Goal: Task Accomplishment & Management: Use online tool/utility

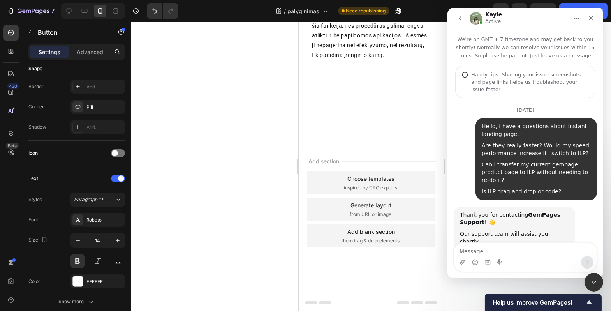
scroll to position [1, 0]
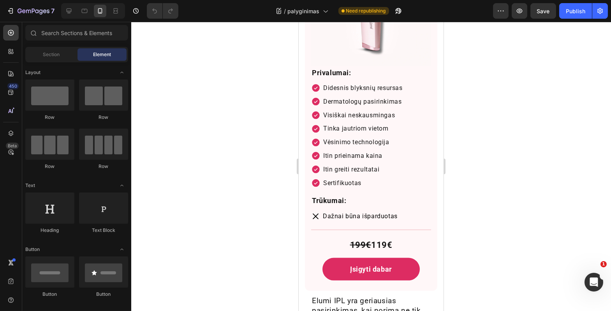
scroll to position [2459, 0]
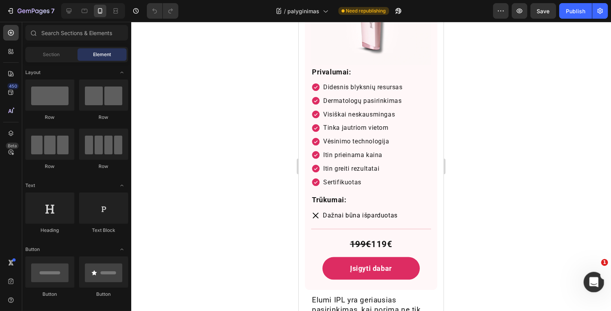
click at [589, 276] on div "Open Intercom Messenger" at bounding box center [593, 281] width 26 height 26
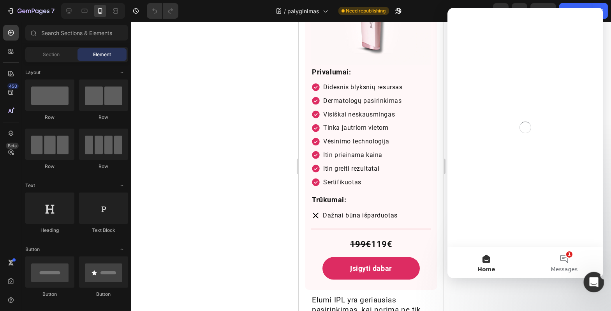
scroll to position [0, 0]
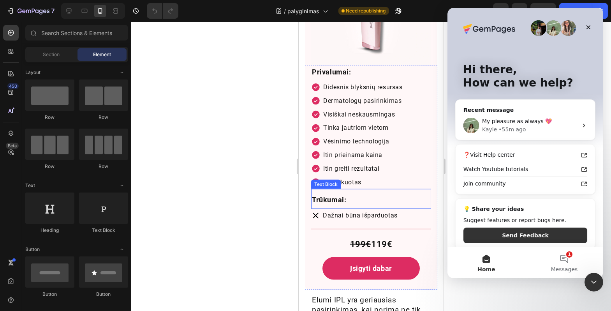
click at [423, 193] on div "Trūkumai:" at bounding box center [371, 200] width 120 height 14
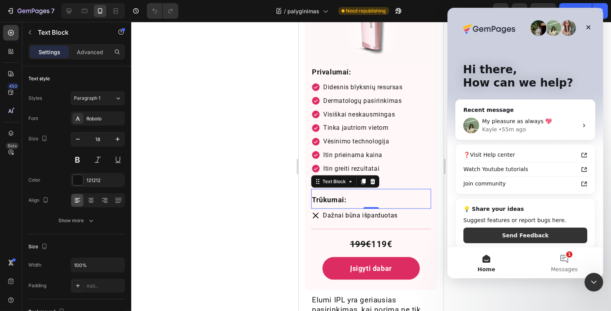
scroll to position [2460, 0]
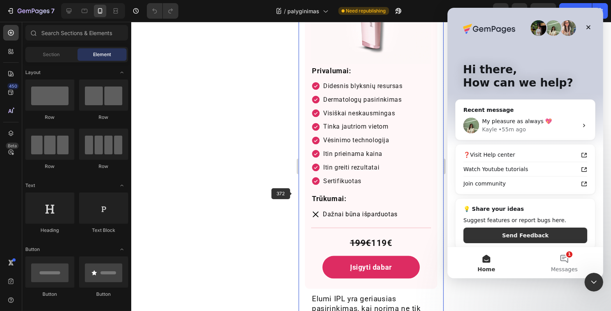
click at [260, 190] on div at bounding box center [371, 166] width 480 height 289
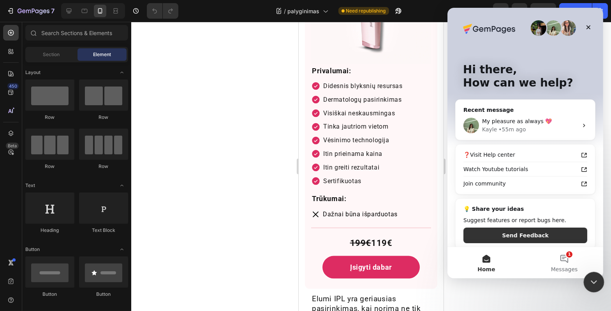
click at [599, 278] on div "Close Intercom Messenger" at bounding box center [592, 280] width 19 height 19
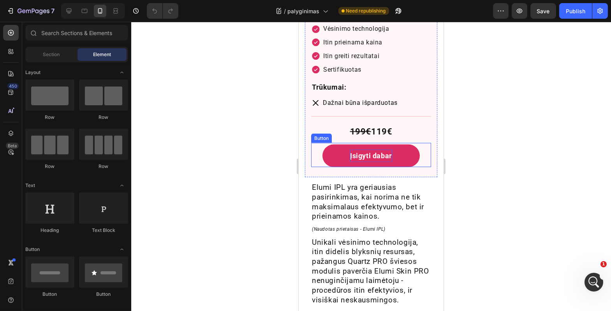
scroll to position [2469, 0]
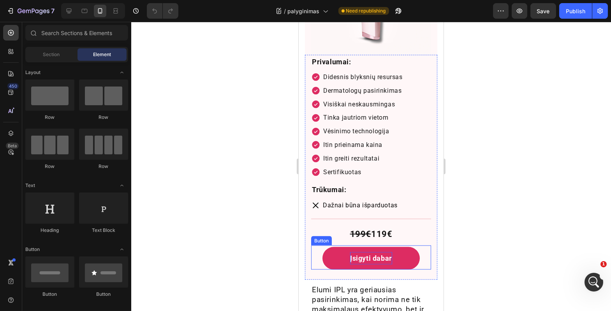
click at [387, 252] on p "Įsigyti dabar" at bounding box center [371, 258] width 42 height 12
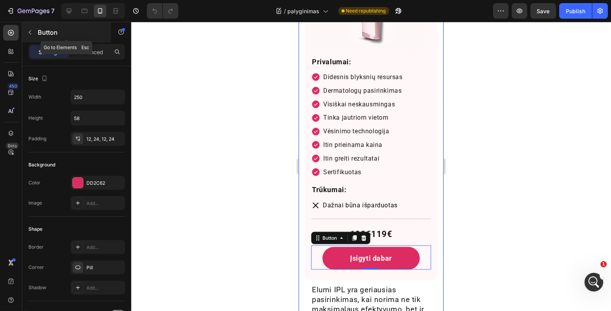
click at [27, 34] on icon "button" at bounding box center [30, 32] width 6 height 6
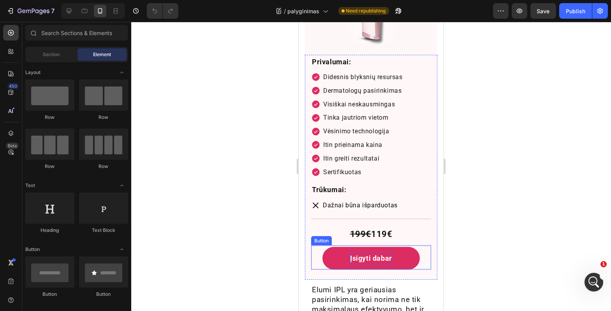
click at [350, 252] on p "Įsigyti dabar" at bounding box center [371, 258] width 42 height 12
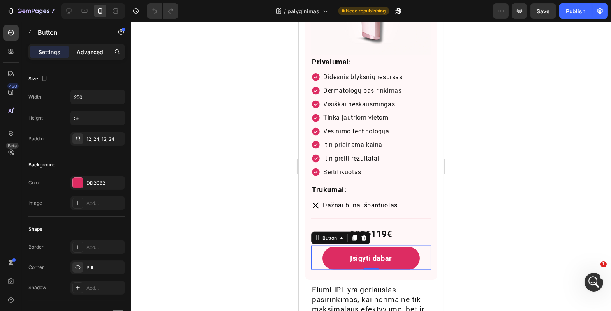
click at [99, 52] on p "Advanced" at bounding box center [90, 52] width 26 height 8
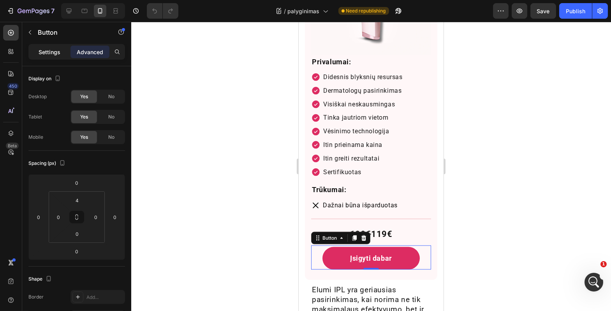
click at [47, 50] on p "Settings" at bounding box center [50, 52] width 22 height 8
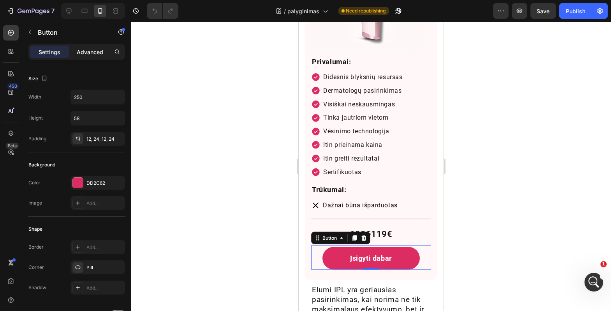
click at [89, 51] on p "Advanced" at bounding box center [90, 52] width 26 height 8
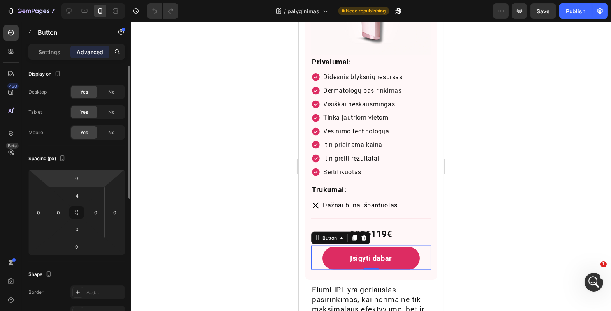
scroll to position [0, 0]
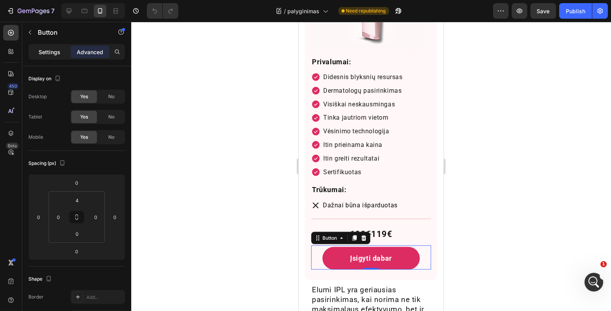
click at [46, 57] on div "Settings" at bounding box center [49, 52] width 39 height 12
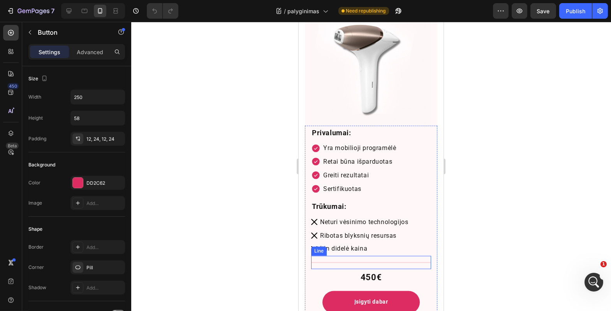
scroll to position [3195, 0]
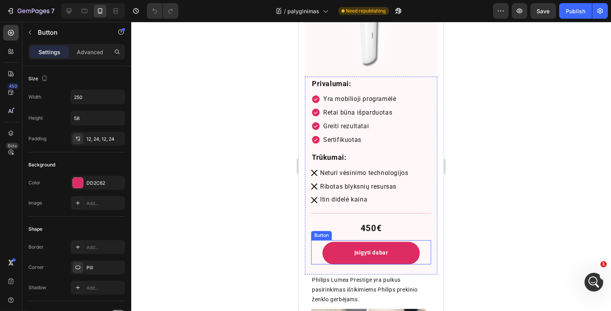
click at [341, 242] on button "Įsigyti dabar" at bounding box center [370, 253] width 97 height 23
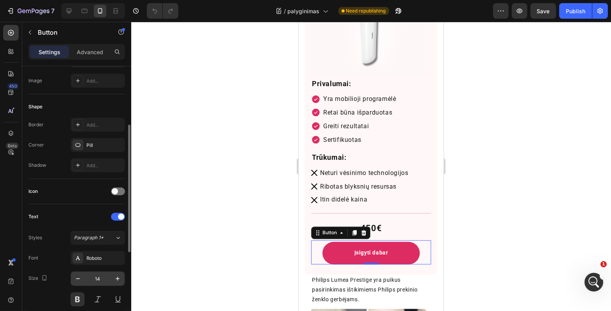
scroll to position [191, 0]
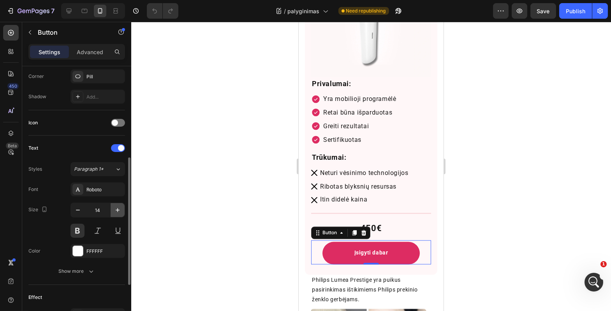
click at [118, 214] on button "button" at bounding box center [118, 210] width 14 height 14
click at [118, 213] on button "button" at bounding box center [118, 210] width 14 height 14
click at [118, 213] on icon "button" at bounding box center [118, 210] width 8 height 8
click at [118, 212] on icon "button" at bounding box center [118, 210] width 8 height 8
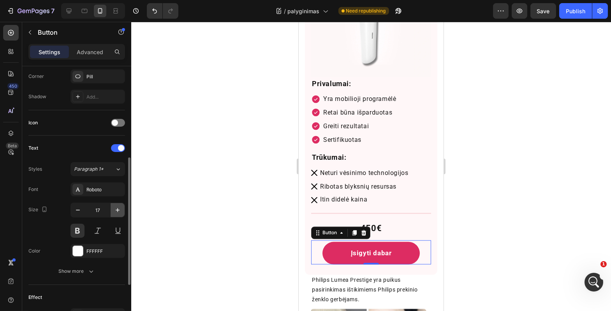
type input "18"
click at [210, 211] on div at bounding box center [371, 166] width 480 height 289
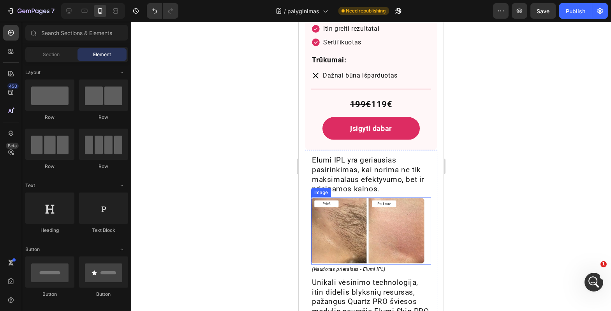
scroll to position [2738, 0]
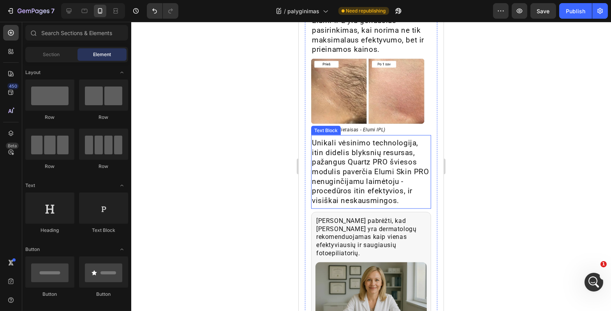
click at [374, 179] on p "Unikali vėsinimo technologija, itin didelis blyksnių resursas, pažangus Quartz …" at bounding box center [370, 171] width 118 height 67
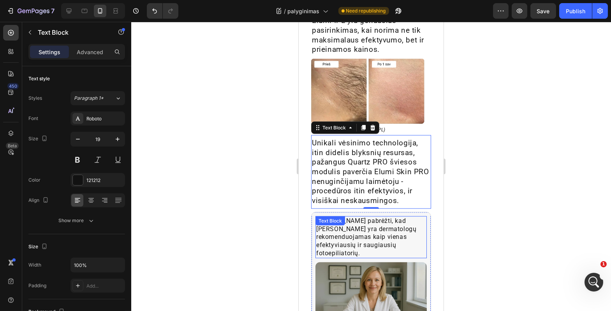
click at [370, 219] on div "Verta pabrėžti, kad Elumi yra dermatologų rekomenduojamas kaip vienas efektyvia…" at bounding box center [370, 237] width 111 height 42
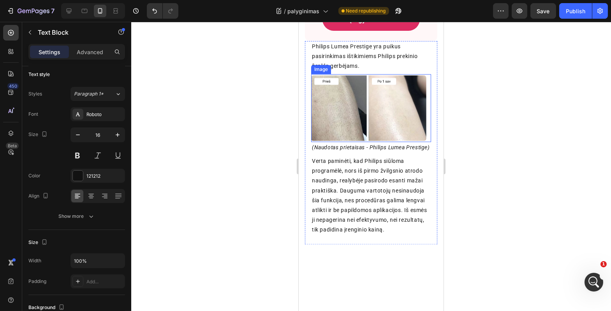
scroll to position [3325, 0]
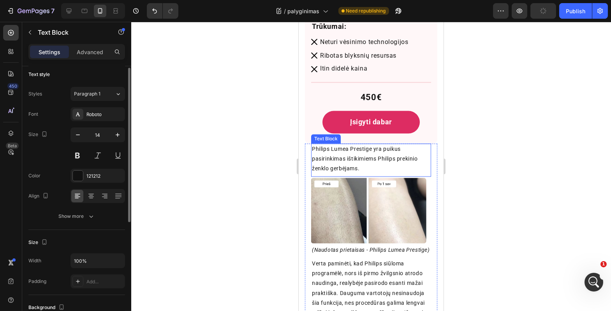
click at [381, 144] on p "Philips Lumea Prestige yra puikus pasirinkimas ištikimiems Philips prekinio žen…" at bounding box center [370, 159] width 118 height 30
click at [121, 136] on icon "button" at bounding box center [118, 135] width 8 height 8
click at [121, 137] on icon "button" at bounding box center [118, 135] width 8 height 8
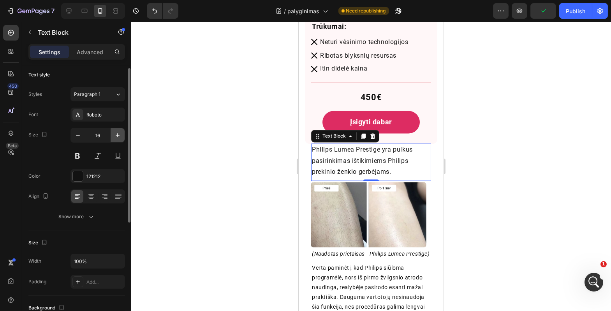
click at [120, 137] on icon "button" at bounding box center [118, 135] width 8 height 8
click at [119, 137] on icon "button" at bounding box center [118, 135] width 8 height 8
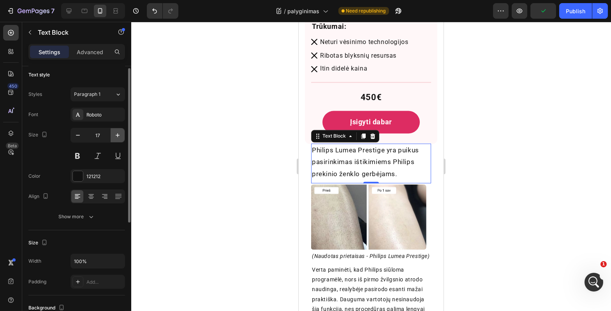
click at [118, 137] on icon "button" at bounding box center [118, 135] width 8 height 8
type input "19"
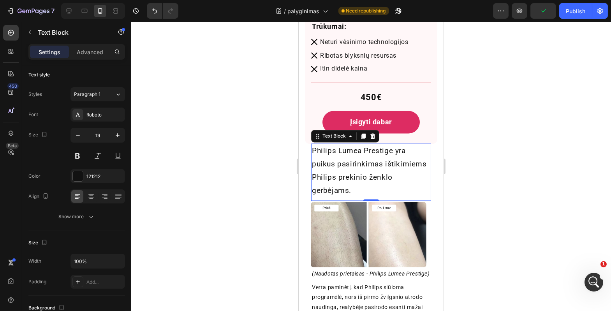
click at [201, 162] on div at bounding box center [371, 166] width 480 height 289
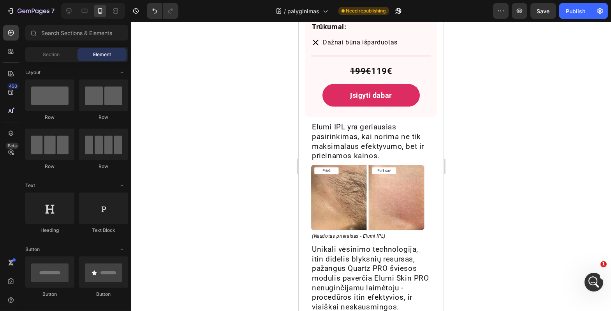
scroll to position [2632, 0]
click at [374, 138] on p "Elumi IPL yra geriausias pasirinkimas, kai norima ne tik maksimalaus efektyvumo…" at bounding box center [370, 141] width 118 height 39
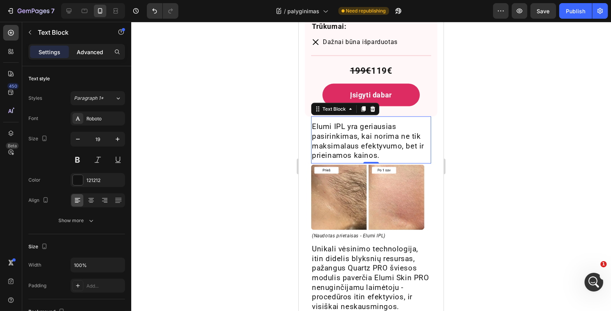
click at [93, 56] on p "Advanced" at bounding box center [90, 52] width 26 height 8
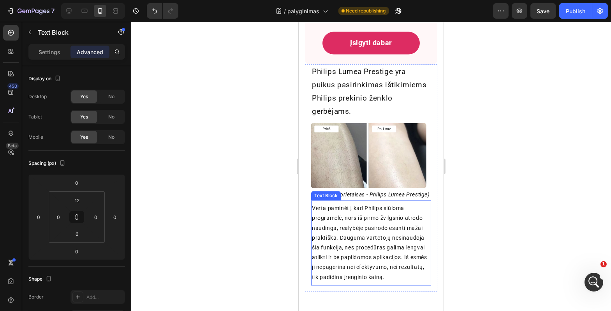
scroll to position [3405, 0]
click at [368, 220] on p "Verta paminėti, kad Philips siūloma programėlė, nors iš pirmo žvilgsnio atrodo …" at bounding box center [370, 242] width 118 height 79
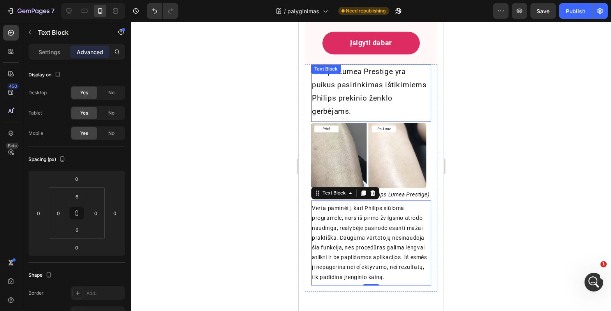
click at [378, 77] on p "Philips Lumea Prestige yra puikus pasirinkimas ištikimiems Philips prekinio žen…" at bounding box center [370, 91] width 118 height 53
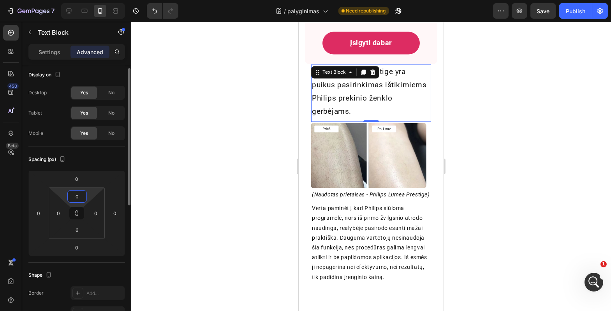
click at [79, 195] on input "0" at bounding box center [77, 196] width 16 height 12
type input "12"
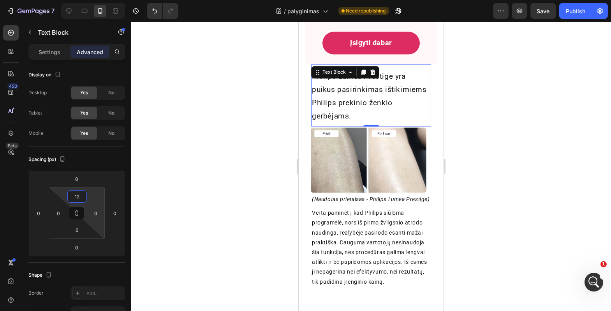
click at [203, 206] on div at bounding box center [371, 166] width 480 height 289
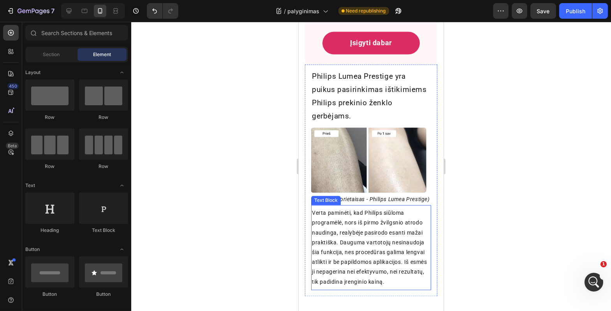
click at [346, 216] on p "Verta paminėti, kad Philips siūloma programėlė, nors iš pirmo žvilgsnio atrodo …" at bounding box center [370, 247] width 118 height 79
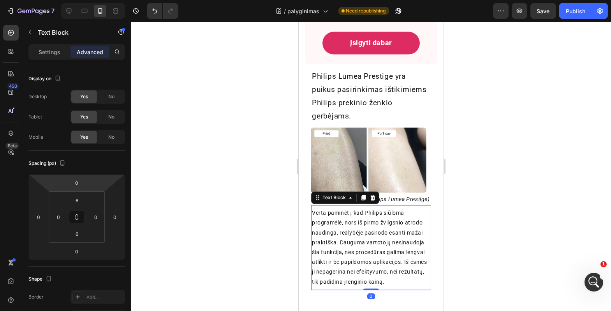
click at [57, 59] on div "Settings Advanced" at bounding box center [76, 52] width 97 height 16
click at [57, 57] on div "Settings" at bounding box center [49, 52] width 39 height 12
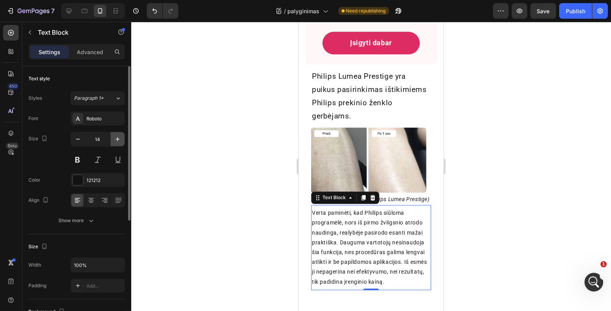
click at [117, 137] on icon "button" at bounding box center [118, 139] width 8 height 8
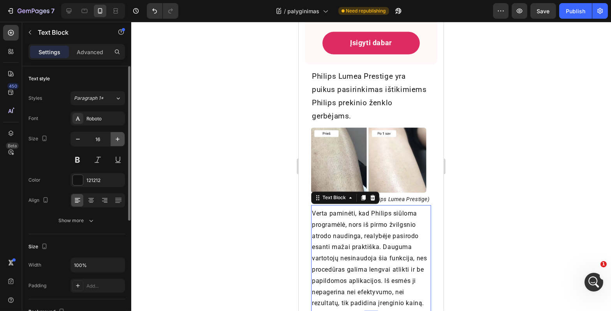
click at [117, 137] on icon "button" at bounding box center [118, 139] width 8 height 8
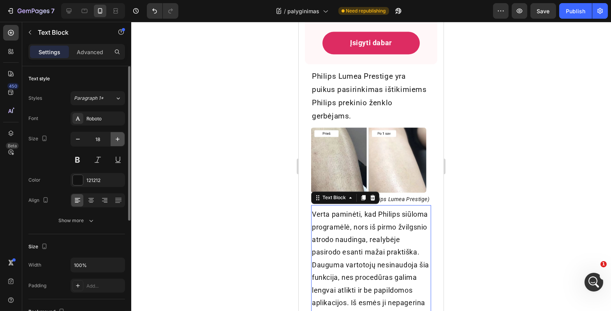
click at [117, 137] on icon "button" at bounding box center [118, 139] width 8 height 8
type input "19"
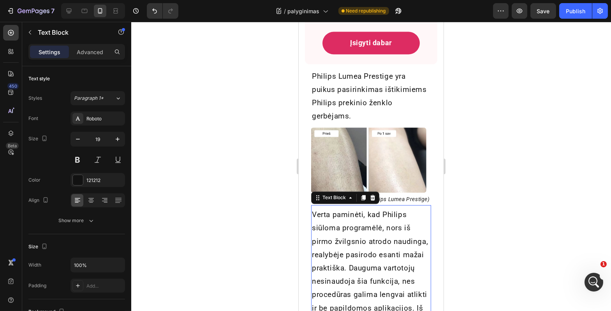
click at [178, 186] on div at bounding box center [371, 166] width 480 height 289
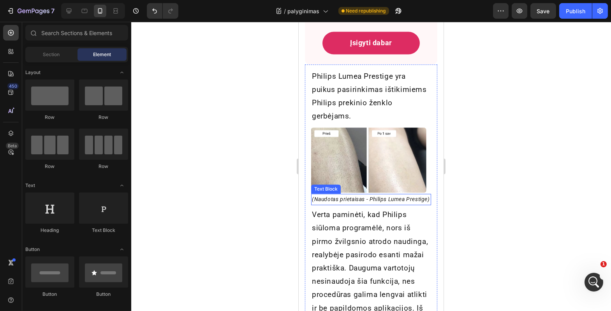
click at [336, 194] on p "(Naudotas prietaisas - Philips Lumea Prestige)" at bounding box center [370, 199] width 118 height 10
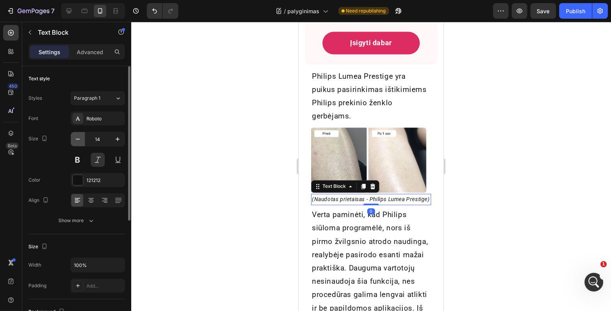
click at [79, 139] on icon "button" at bounding box center [78, 139] width 4 height 1
type input "12"
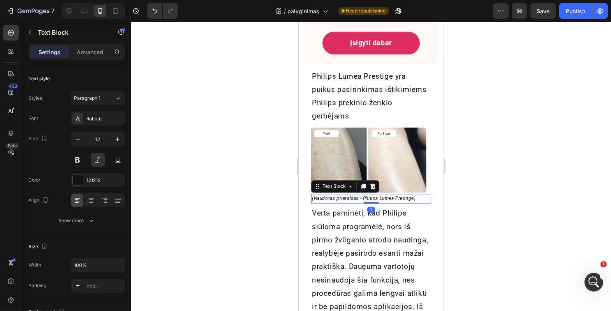
click at [166, 161] on div at bounding box center [371, 166] width 480 height 289
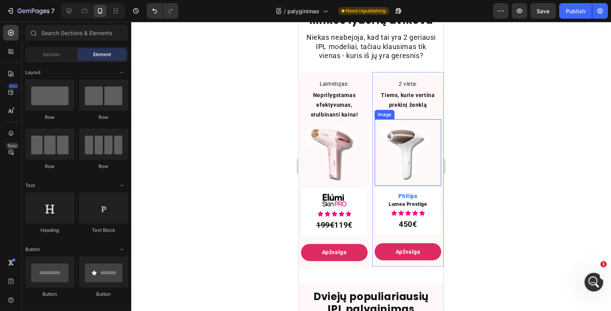
scroll to position [0, 0]
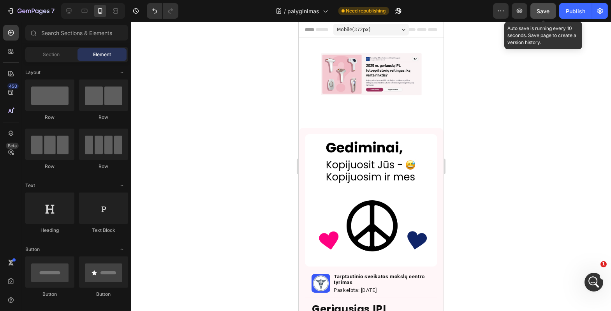
click at [536, 13] on button "Save" at bounding box center [543, 11] width 26 height 16
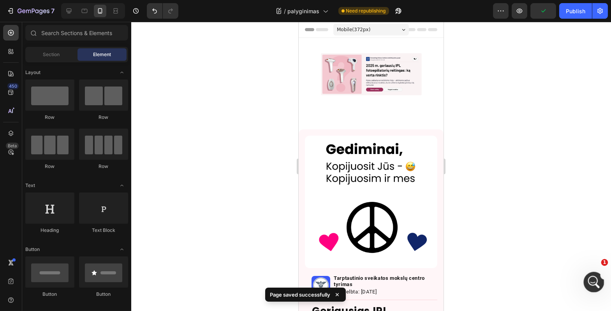
click at [593, 274] on div "Open Intercom Messenger" at bounding box center [593, 281] width 26 height 26
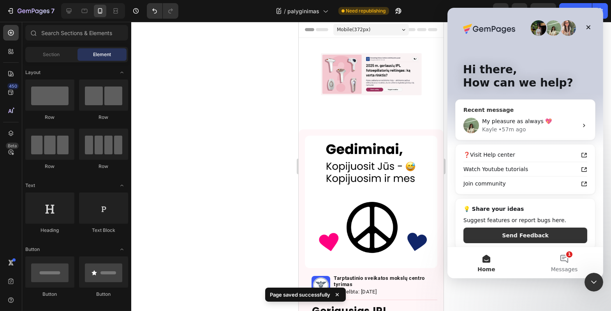
click at [532, 133] on div "Kayle • 57m ago" at bounding box center [530, 129] width 96 height 8
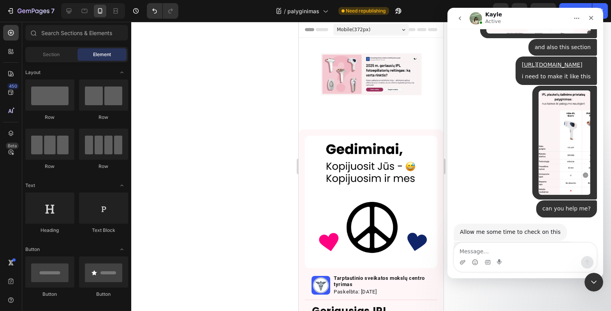
scroll to position [4310, 0]
click at [507, 253] on link "https://www.loom.com/share/4623054c1e2e4609a7cbcad6d6f0d66f?sid=4d6db25c-ee6f-4…" at bounding box center [513, 260] width 108 height 14
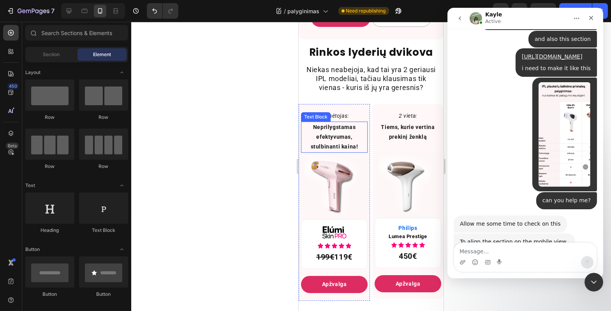
scroll to position [516, 0]
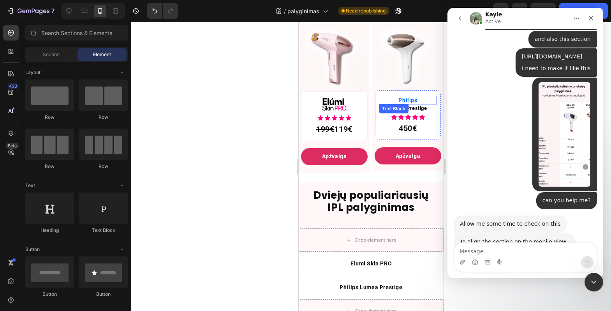
click at [395, 104] on p "Philips" at bounding box center [407, 100] width 56 height 7
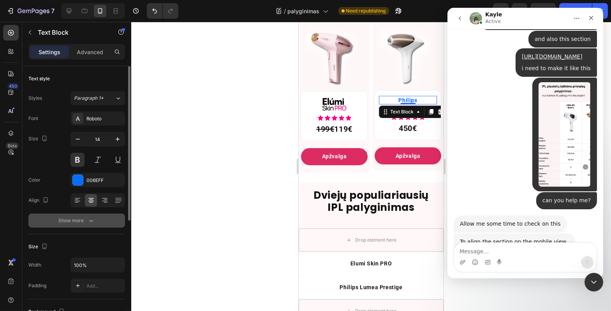
click at [85, 219] on div "Show more" at bounding box center [77, 220] width 36 height 8
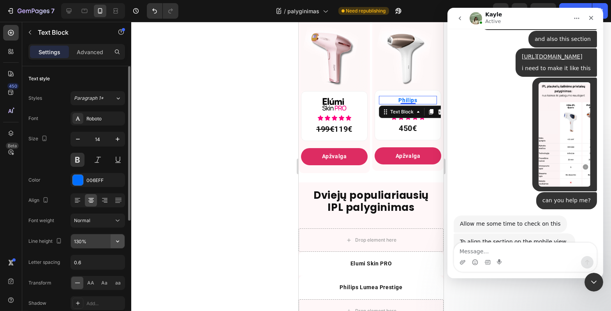
click at [118, 244] on icon "button" at bounding box center [118, 241] width 8 height 8
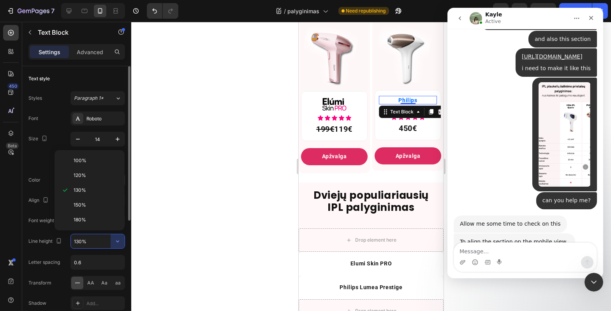
click at [105, 178] on p "120%" at bounding box center [96, 175] width 44 height 7
type input "120%"
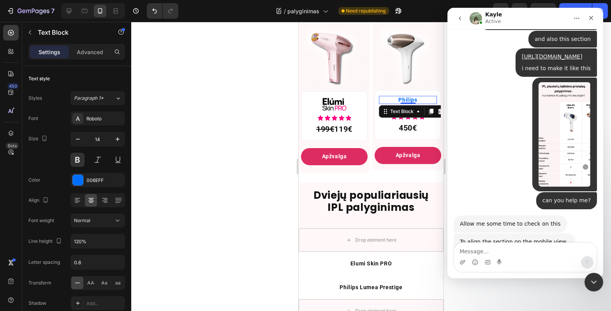
click at [197, 170] on div at bounding box center [371, 166] width 480 height 289
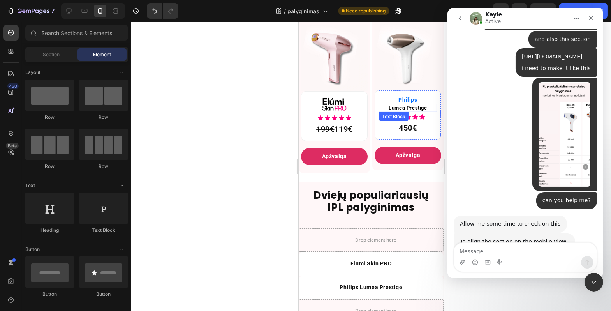
click at [415, 111] on span "Lumea Prestige" at bounding box center [407, 108] width 38 height 6
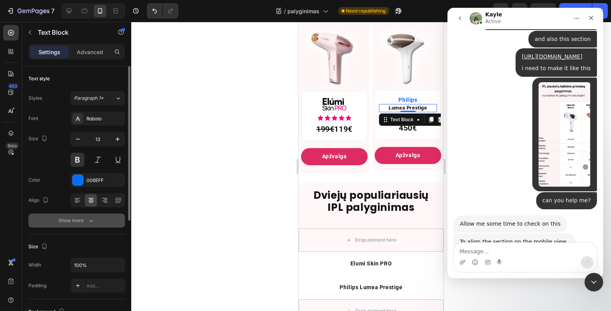
click at [94, 221] on icon "button" at bounding box center [91, 220] width 8 height 8
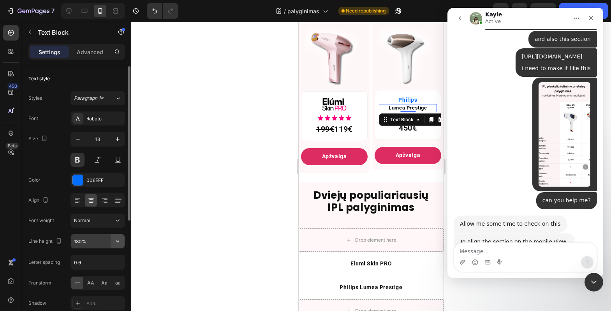
click at [118, 238] on icon "button" at bounding box center [118, 241] width 8 height 8
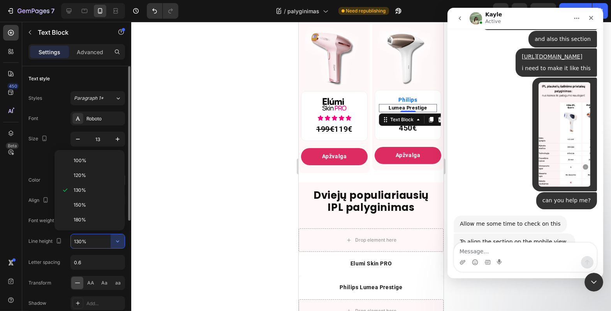
click at [105, 176] on p "120%" at bounding box center [96, 175] width 44 height 7
type input "120%"
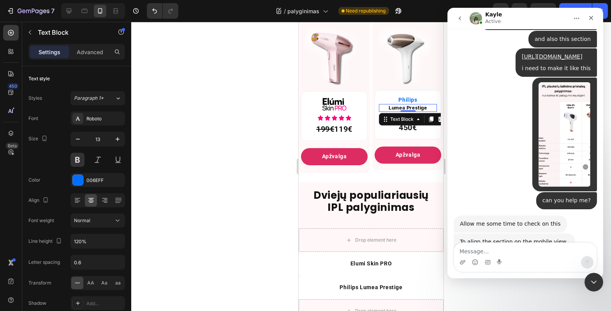
click at [211, 182] on div at bounding box center [371, 166] width 480 height 289
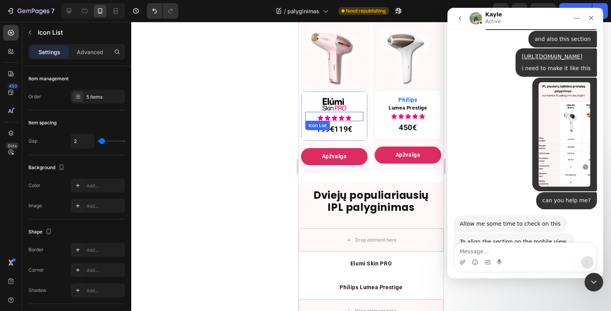
click at [355, 121] on div "Icon Icon Icon Icon Icon" at bounding box center [334, 118] width 58 height 6
click at [97, 49] on p "Advanced" at bounding box center [90, 52] width 26 height 8
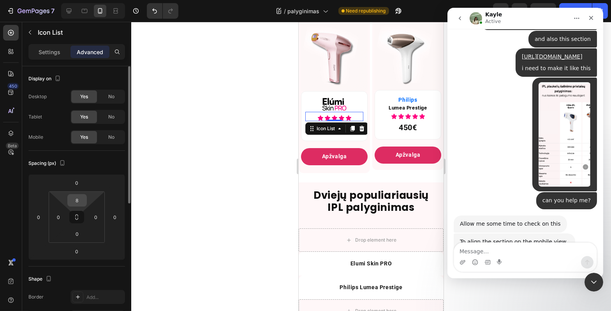
click at [80, 197] on input "8" at bounding box center [77, 200] width 16 height 12
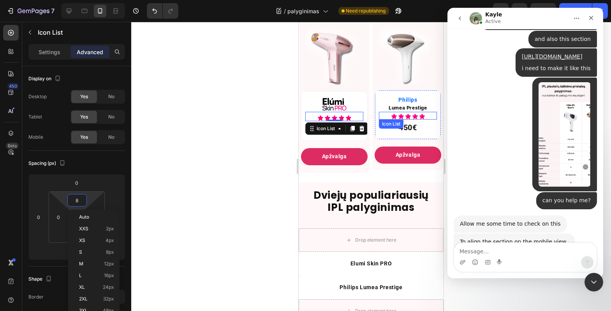
click at [422, 120] on div "Icon Icon Icon Icon Icon" at bounding box center [407, 116] width 58 height 6
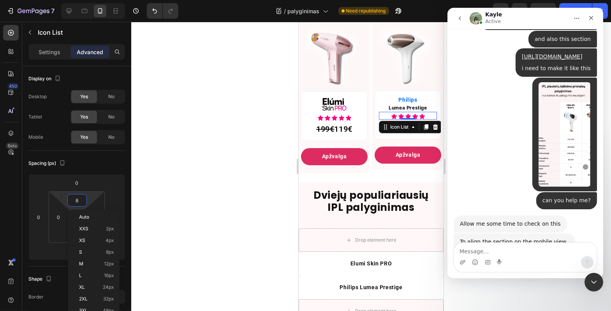
scroll to position [4, 0]
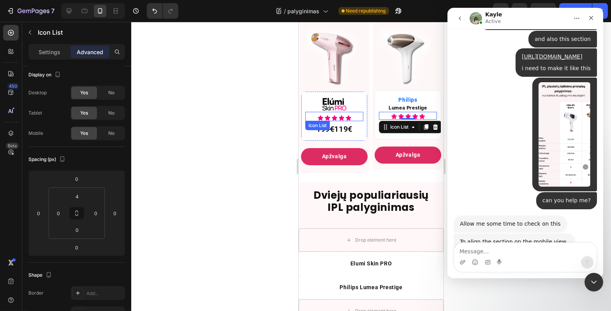
click at [354, 121] on div "Icon Icon Icon Icon Icon" at bounding box center [334, 118] width 58 height 6
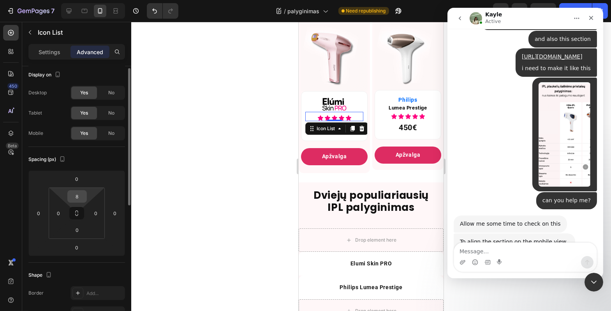
click at [76, 194] on input "8" at bounding box center [77, 196] width 16 height 12
click at [83, 196] on input "8" at bounding box center [77, 196] width 16 height 12
click at [82, 196] on input "8" at bounding box center [77, 196] width 16 height 12
click at [76, 197] on input "8" at bounding box center [77, 196] width 16 height 12
type input "4"
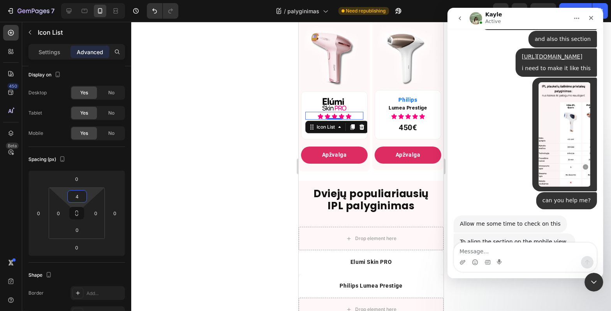
click at [213, 178] on div at bounding box center [371, 166] width 480 height 289
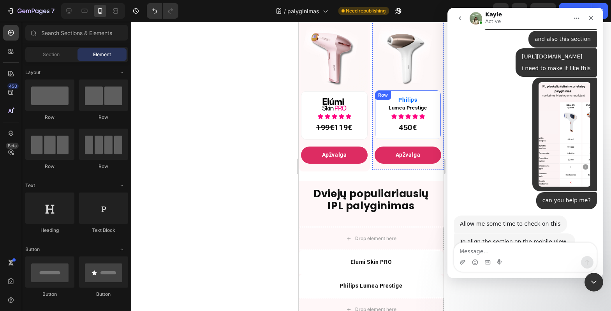
click at [426, 100] on div "Philips Text Block Lumea Prestige Text Block Icon Icon Icon Icon Icon Icon List…" at bounding box center [407, 114] width 67 height 49
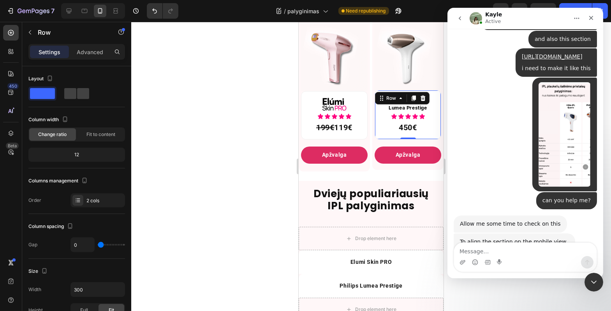
click at [270, 134] on div at bounding box center [371, 166] width 480 height 289
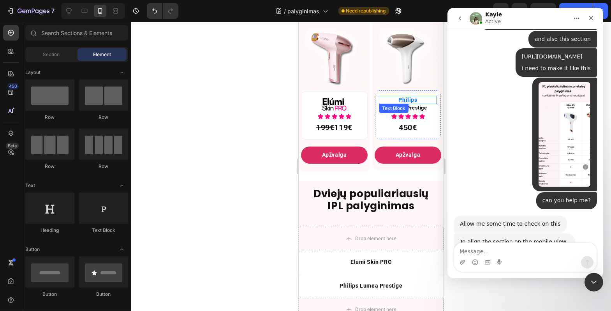
click at [395, 103] on p "Philips" at bounding box center [407, 100] width 56 height 7
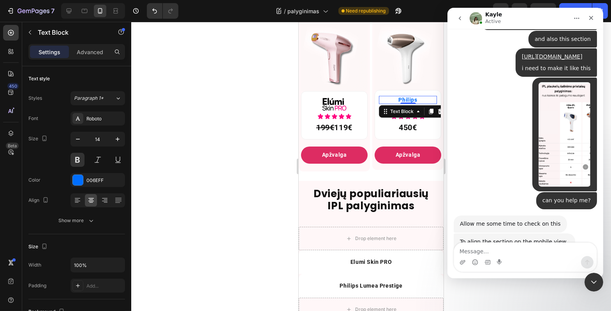
scroll to position [4193, 0]
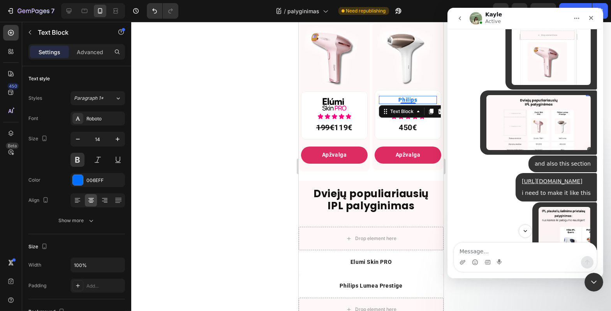
click at [384, 88] on img at bounding box center [407, 56] width 67 height 67
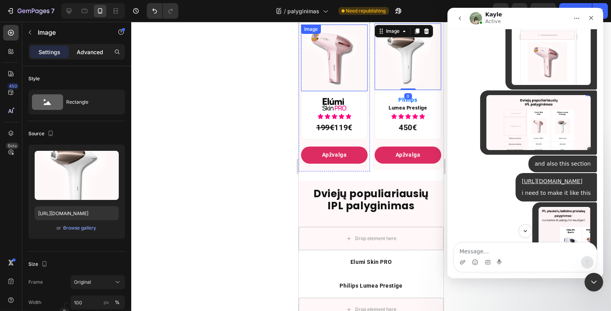
click at [94, 54] on p "Advanced" at bounding box center [90, 52] width 26 height 8
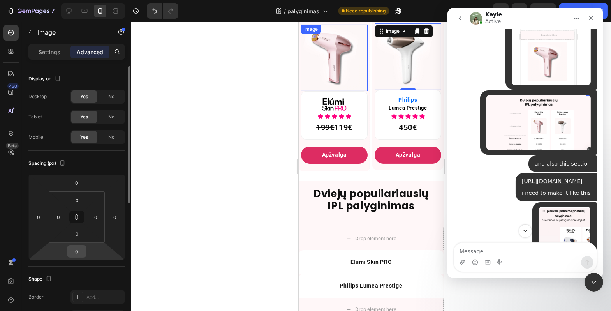
click at [79, 251] on input "0" at bounding box center [77, 251] width 16 height 12
type input "4"
type input "3"
type input "2"
type input "1"
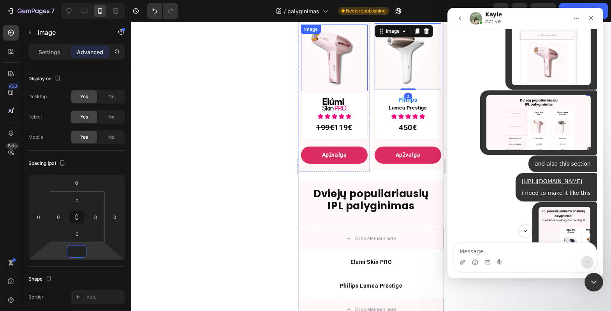
click at [230, 187] on div at bounding box center [371, 166] width 480 height 289
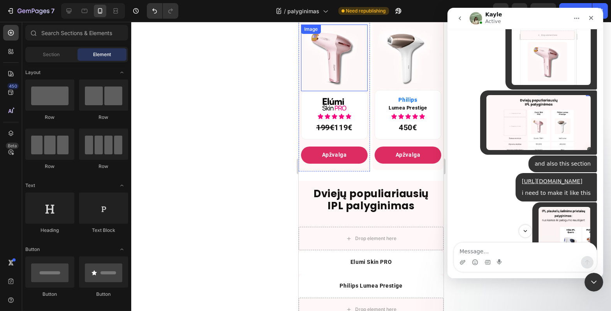
click at [230, 187] on div at bounding box center [371, 166] width 480 height 289
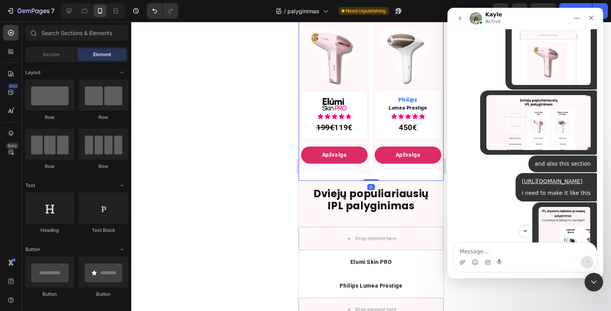
click at [307, 181] on div "Laimėtojas: Text Block Neprilygstamas efektyvumas, stulbinanti kaina! Text Bloc…" at bounding box center [370, 78] width 145 height 204
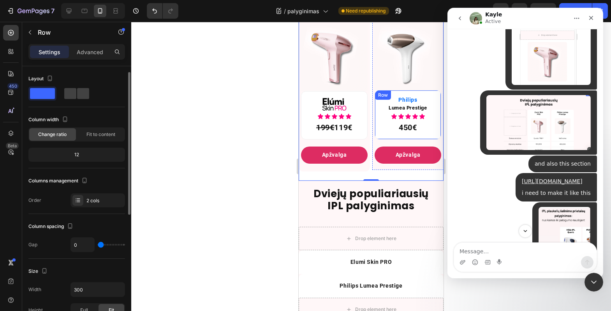
click at [389, 97] on div "Philips Text Block Lumea Prestige Text Block Icon Icon Icon Icon Icon Icon List…" at bounding box center [407, 114] width 67 height 49
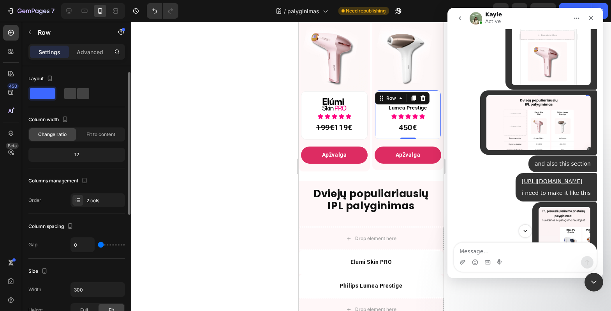
scroll to position [4, 0]
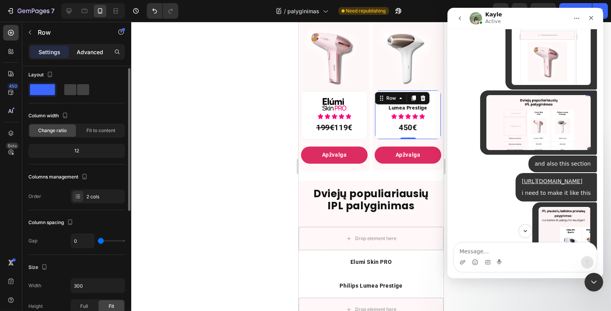
click at [92, 56] on div "Advanced" at bounding box center [89, 52] width 39 height 12
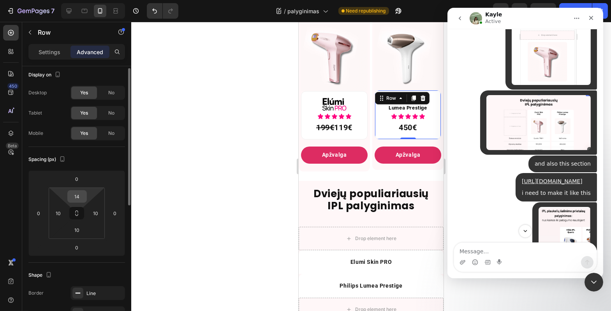
click at [78, 194] on input "14" at bounding box center [77, 196] width 16 height 12
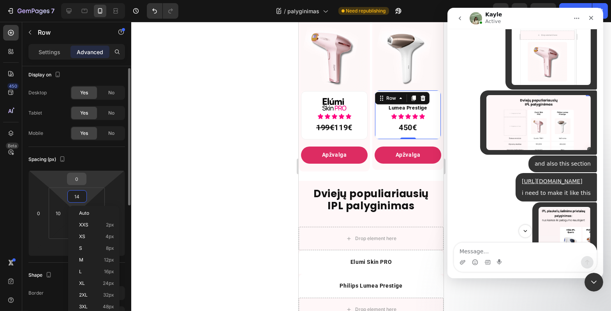
click at [79, 183] on input "0" at bounding box center [77, 179] width 16 height 12
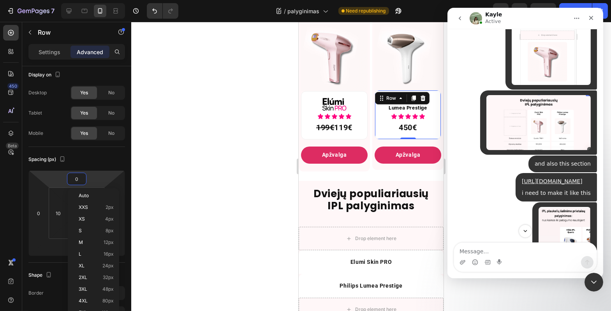
click at [157, 154] on div at bounding box center [371, 166] width 480 height 289
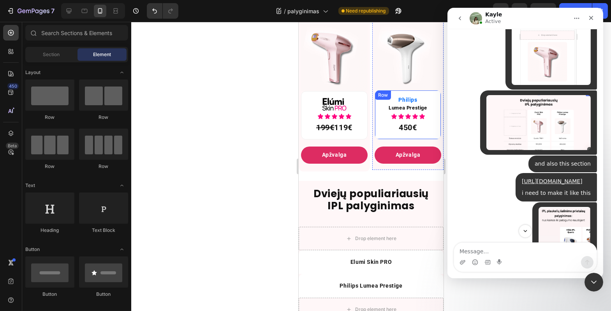
click at [399, 100] on div "Philips Text Block Lumea Prestige Text Block Icon Icon Icon Icon Icon Icon List…" at bounding box center [407, 114] width 67 height 49
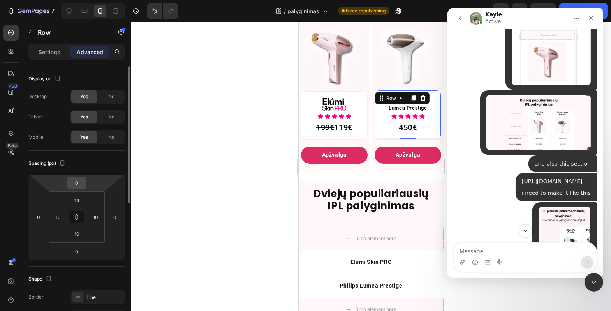
click at [75, 179] on input "0" at bounding box center [77, 183] width 16 height 12
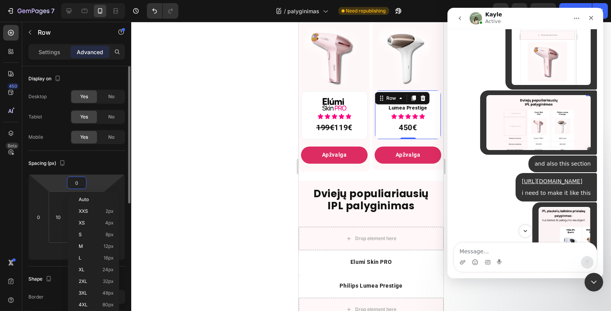
type input "2"
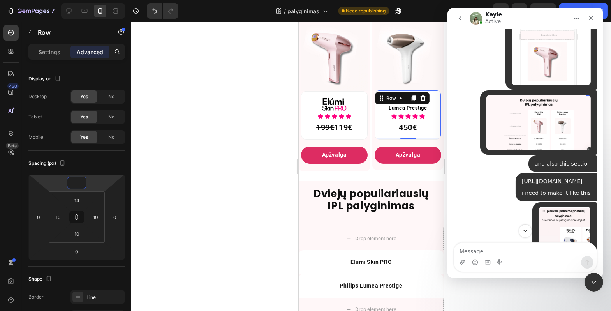
click at [226, 162] on div at bounding box center [371, 166] width 480 height 289
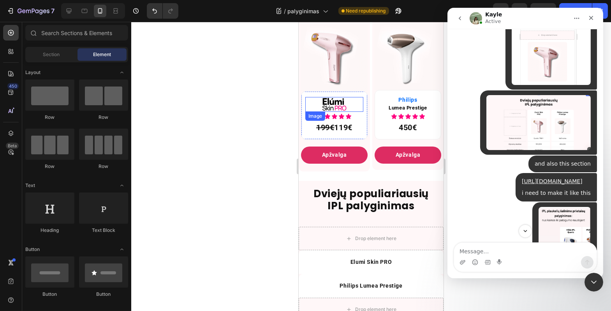
click at [324, 110] on img at bounding box center [333, 104] width 29 height 14
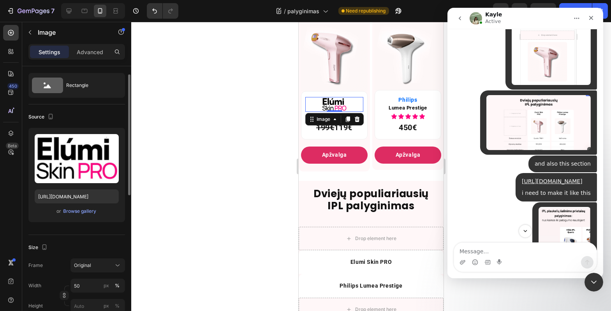
scroll to position [16, 0]
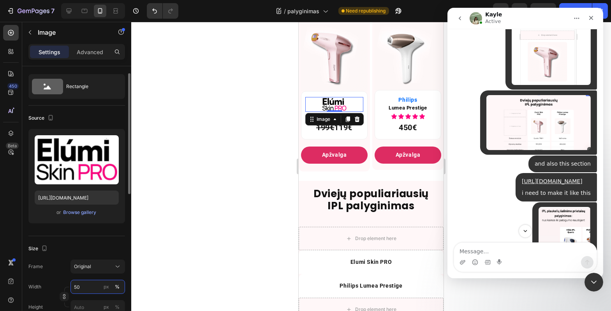
click at [84, 286] on input "50" at bounding box center [97, 287] width 55 height 14
click at [84, 287] on input "50" at bounding box center [97, 287] width 55 height 14
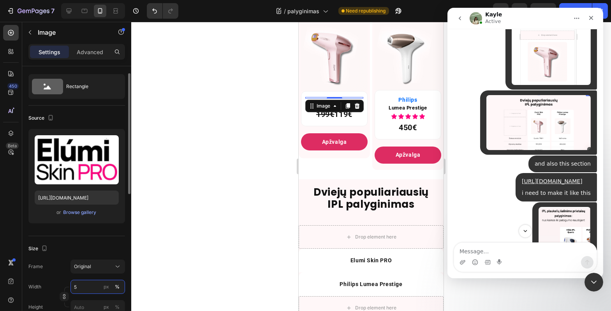
type input "54"
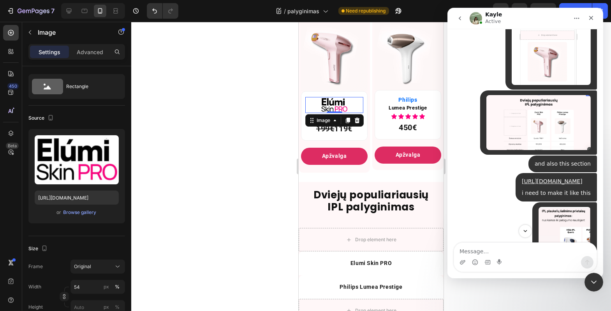
click at [173, 217] on div at bounding box center [371, 166] width 480 height 289
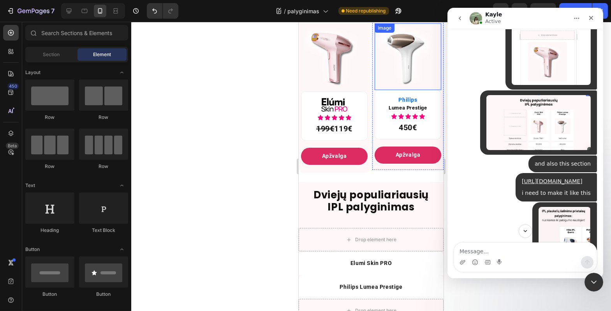
click at [421, 63] on img at bounding box center [407, 56] width 67 height 67
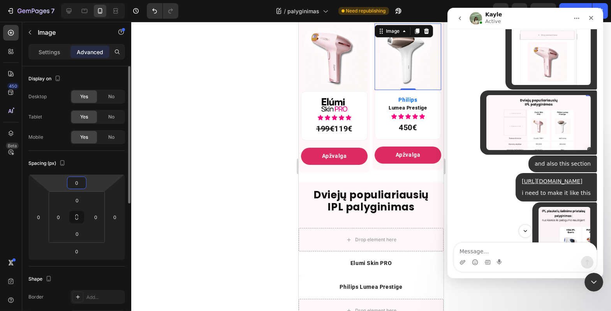
click at [80, 183] on input "0" at bounding box center [77, 183] width 16 height 12
type input "4"
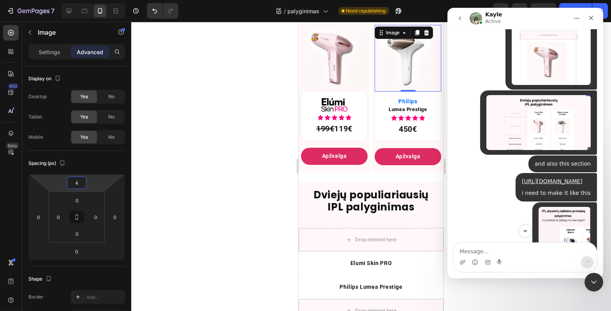
click at [213, 174] on div at bounding box center [371, 166] width 480 height 289
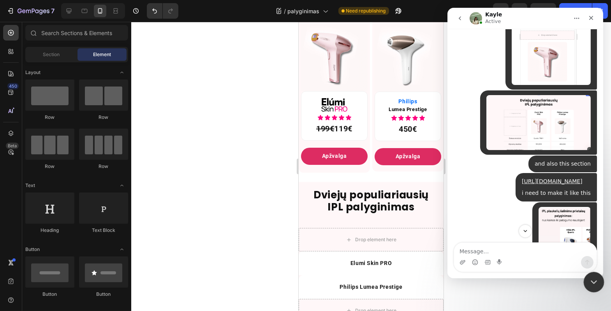
click at [587, 280] on div "Close Intercom Messenger" at bounding box center [592, 280] width 19 height 19
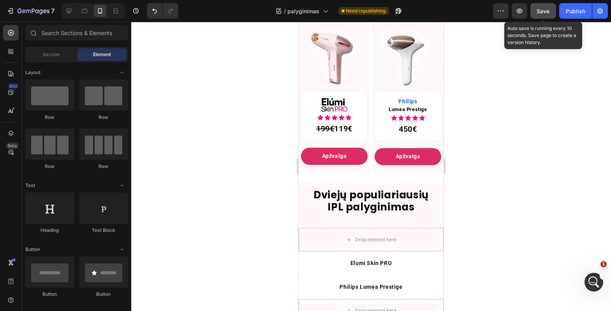
click at [544, 12] on span "Save" at bounding box center [543, 11] width 13 height 7
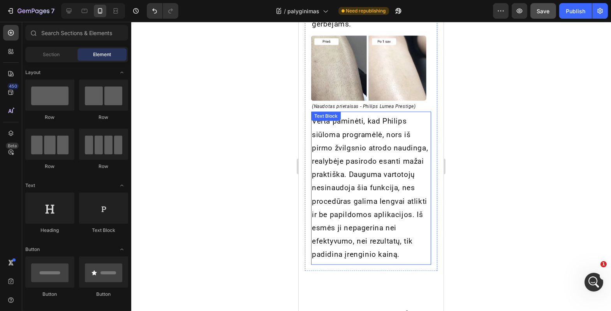
scroll to position [3698, 0]
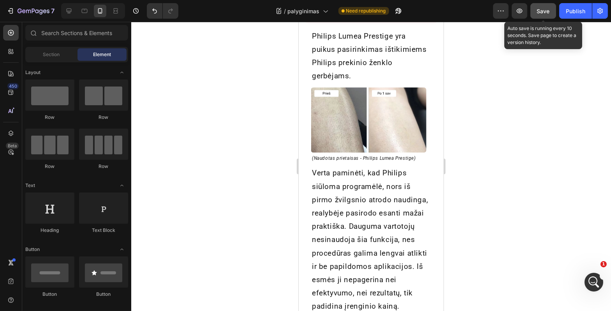
click at [549, 10] on span "Save" at bounding box center [543, 11] width 13 height 7
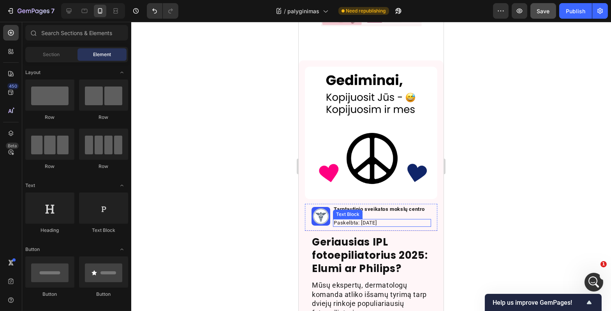
scroll to position [105, 0]
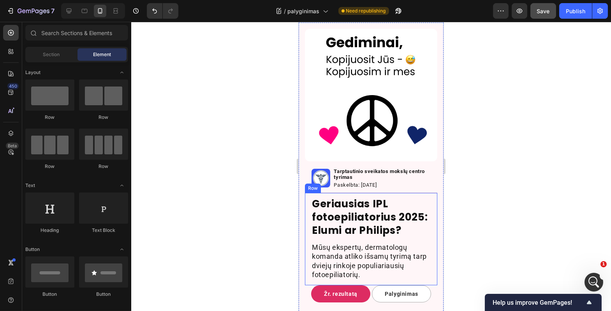
click at [429, 207] on div "Geriausias IPL fotoepiliatorius 2025: Elumi ar Philips? Heading Mūsų ekspertų, …" at bounding box center [370, 239] width 132 height 92
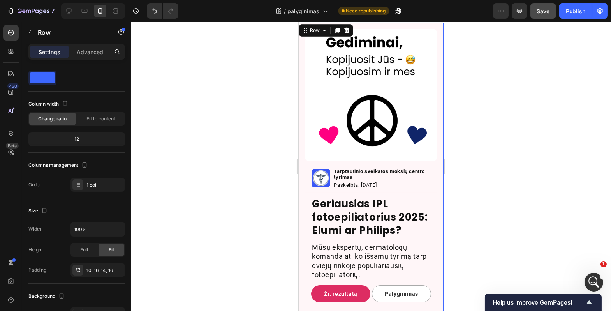
click at [434, 195] on div "Image Image Tarptautinio sveikatos mokslų centro tyrimas Text Block Paskelbta: …" at bounding box center [370, 169] width 145 height 292
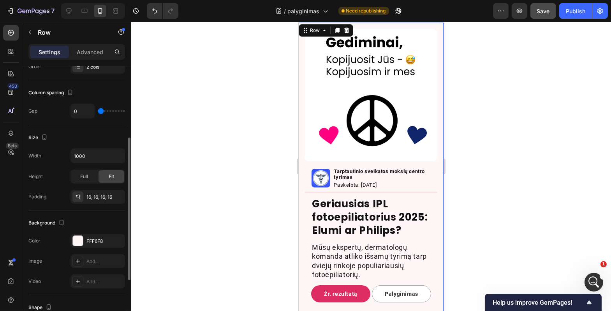
scroll to position [232, 0]
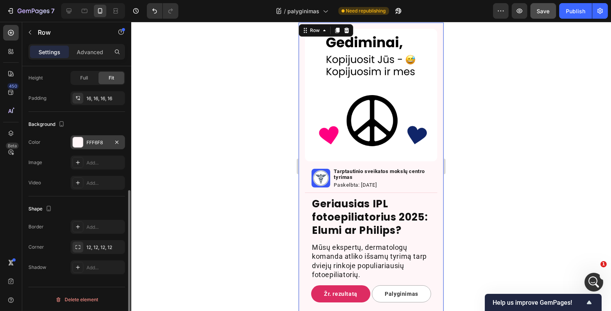
click at [81, 144] on div at bounding box center [78, 142] width 10 height 10
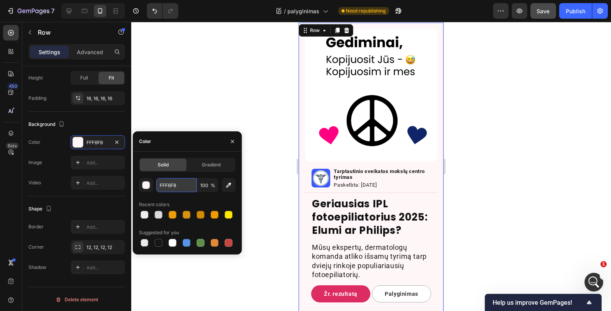
click at [177, 188] on input "FFF6F8" at bounding box center [176, 185] width 40 height 14
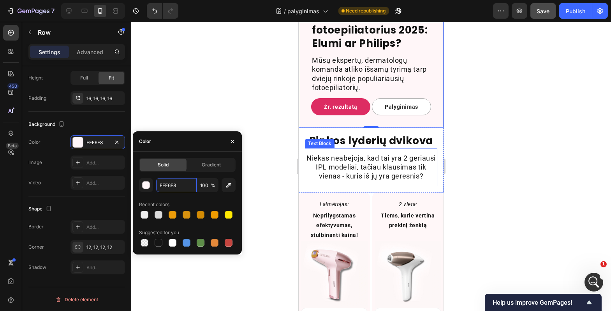
scroll to position [431, 0]
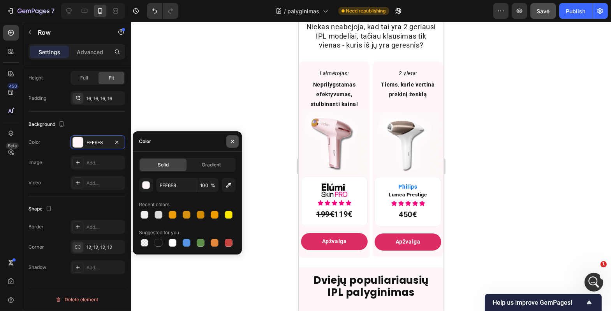
click at [234, 139] on icon "button" at bounding box center [232, 141] width 6 height 6
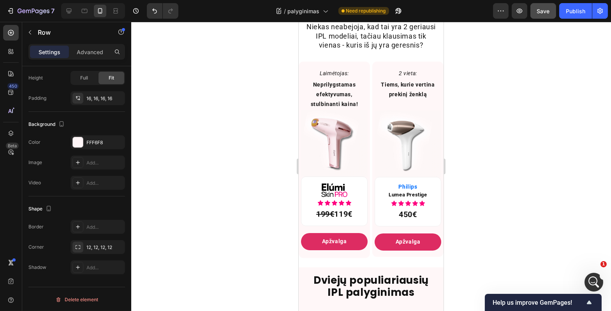
click at [243, 131] on div at bounding box center [371, 166] width 480 height 289
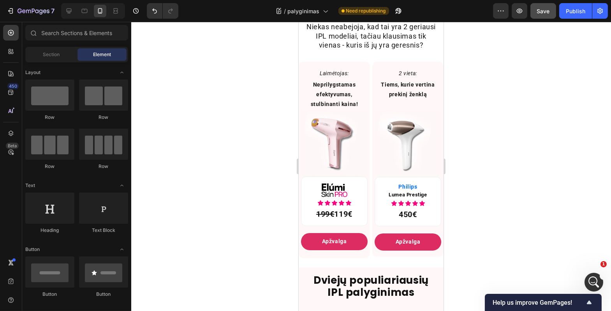
click at [245, 139] on div at bounding box center [371, 166] width 480 height 289
click at [333, 188] on div "Image Icon Icon Icon Icon Icon Icon List 199€ 119€ Text Block Row" at bounding box center [334, 200] width 67 height 49
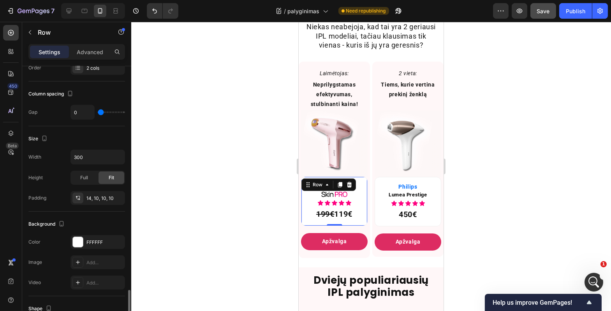
scroll to position [232, 0]
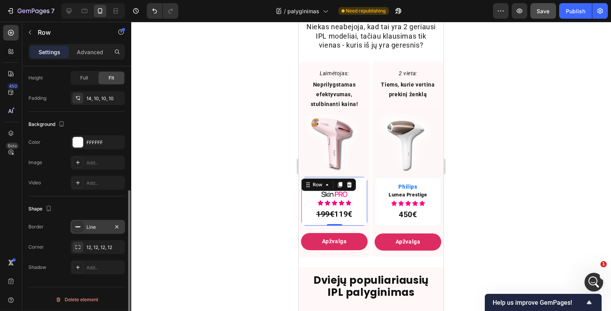
click at [89, 225] on div "Line" at bounding box center [97, 226] width 23 height 7
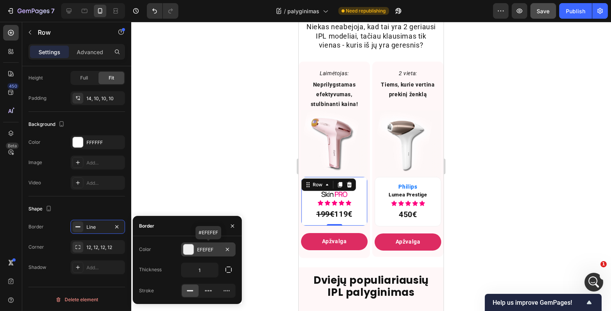
click at [213, 250] on div "EFEFEF" at bounding box center [208, 249] width 23 height 7
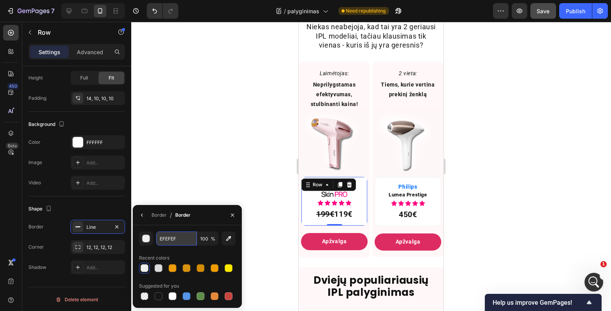
click at [173, 242] on input "EFEFEF" at bounding box center [176, 238] width 40 height 14
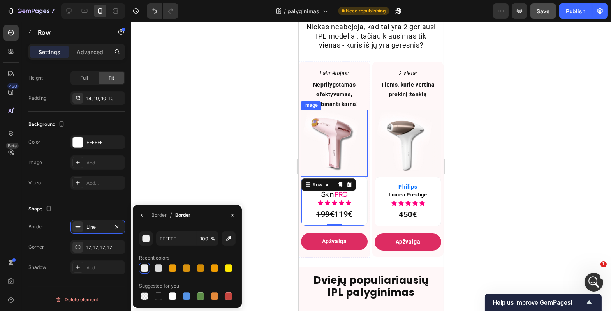
click at [264, 191] on div at bounding box center [371, 166] width 480 height 289
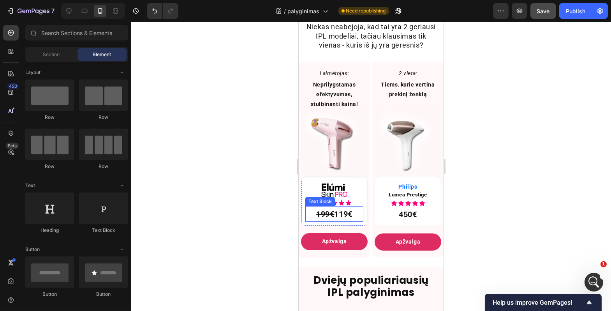
click at [345, 220] on p "199€ 119€" at bounding box center [334, 214] width 56 height 14
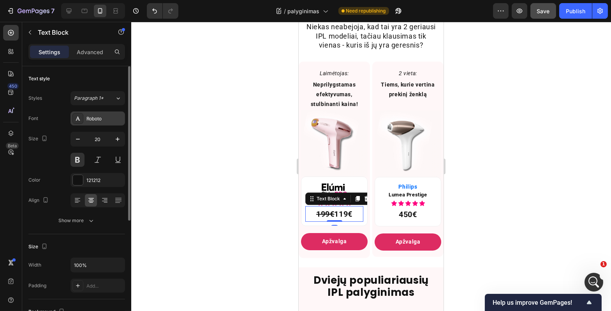
click at [107, 120] on div "Roboto" at bounding box center [104, 118] width 37 height 7
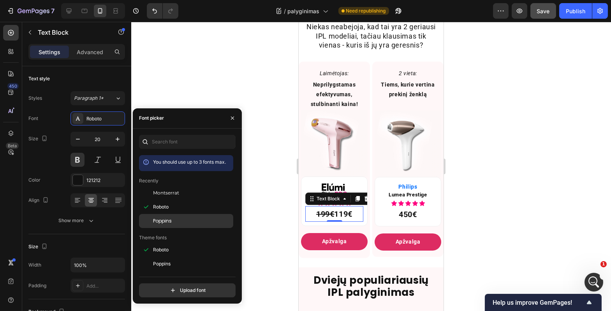
click at [170, 219] on span "Poppins" at bounding box center [162, 220] width 19 height 7
click at [253, 176] on div at bounding box center [371, 166] width 480 height 289
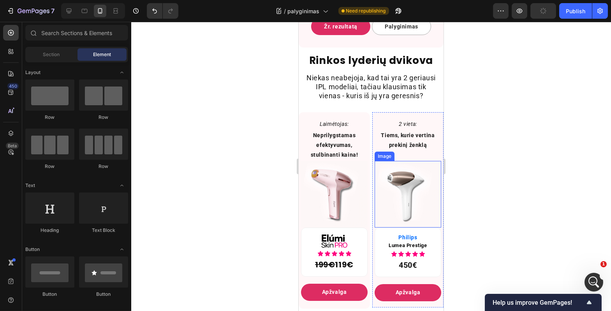
scroll to position [386, 0]
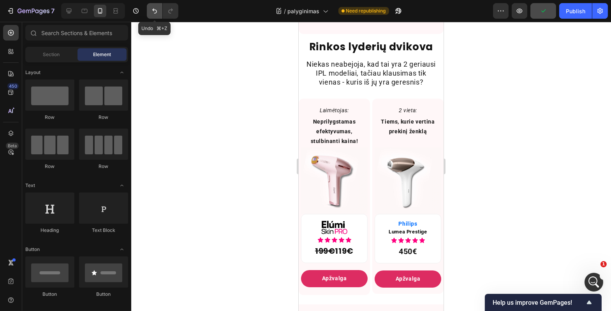
click at [155, 12] on icon "Undo/Redo" at bounding box center [155, 11] width 8 height 8
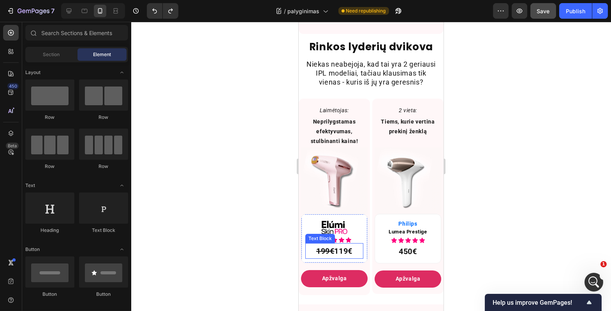
click at [332, 258] on p "199€ 119€" at bounding box center [334, 251] width 56 height 14
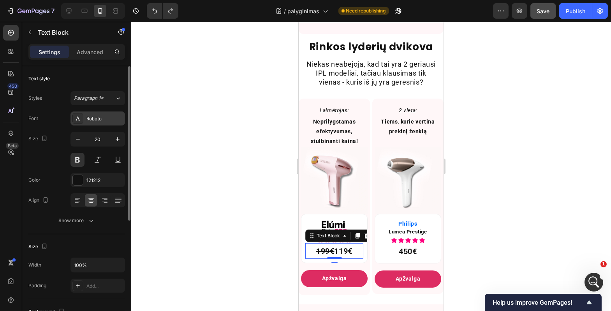
click at [96, 118] on div "Roboto" at bounding box center [104, 118] width 37 height 7
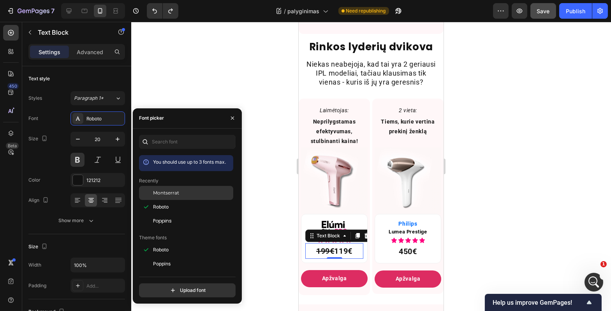
click at [179, 195] on div "Montserrat" at bounding box center [192, 192] width 79 height 7
click at [166, 202] on div "Roboto" at bounding box center [186, 207] width 94 height 14
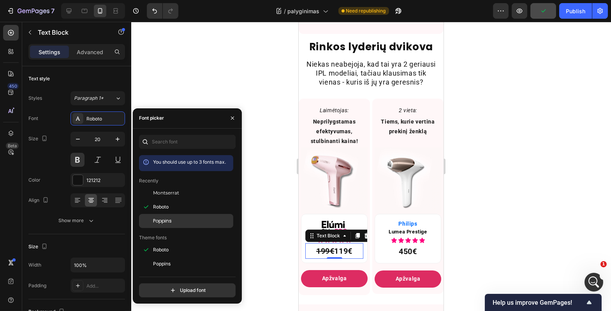
click at [177, 215] on div "Poppins" at bounding box center [186, 221] width 94 height 14
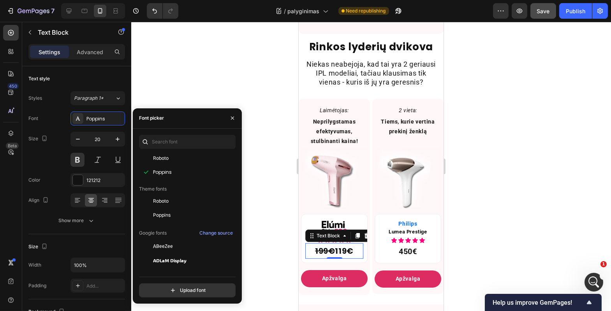
scroll to position [116, 0]
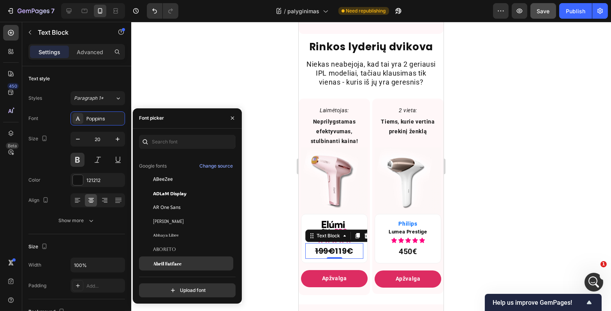
click at [181, 259] on div "Abril Fatface" at bounding box center [186, 263] width 94 height 14
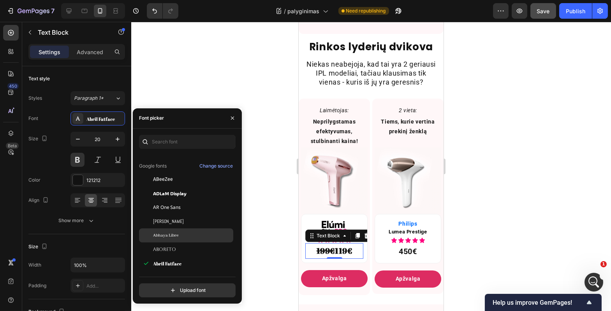
click at [187, 228] on div "Abhaya Libre" at bounding box center [186, 235] width 94 height 14
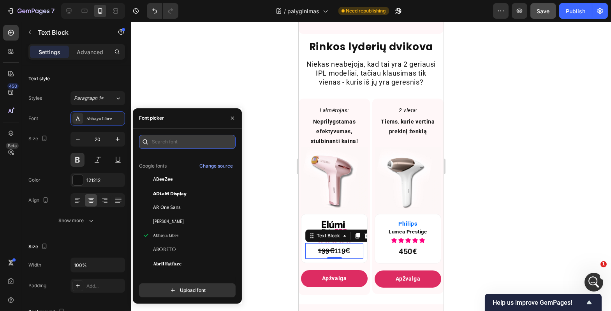
click at [180, 143] on input "text" at bounding box center [187, 142] width 97 height 14
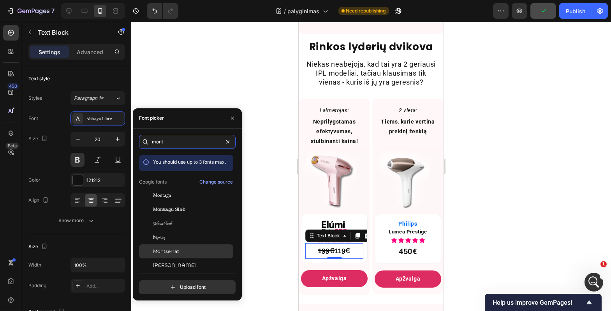
type input "mont"
click at [174, 251] on span "Montserrat" at bounding box center [166, 251] width 26 height 7
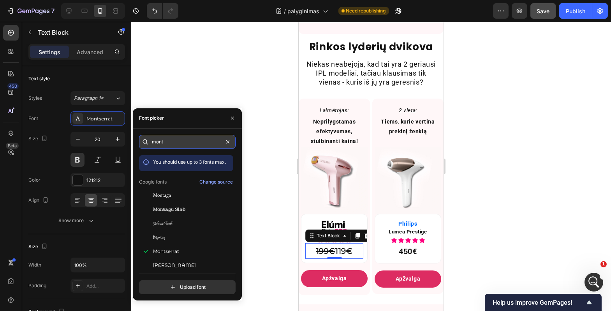
click at [187, 140] on input "mont" at bounding box center [187, 142] width 97 height 14
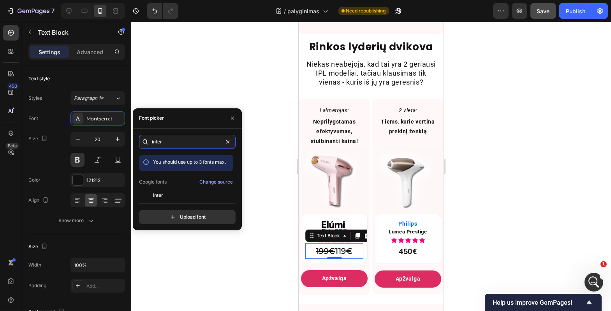
type input "inter"
click at [176, 199] on div "inter You should use up to 3 fonts max. Google fonts Change source Inter Inter …" at bounding box center [187, 179] width 97 height 89
click at [178, 193] on div "Inter" at bounding box center [192, 195] width 79 height 7
click at [225, 259] on div at bounding box center [371, 166] width 480 height 289
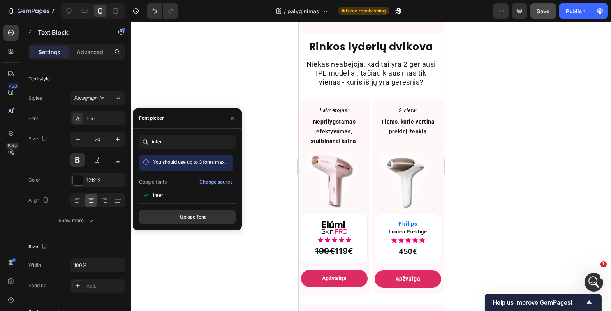
click at [225, 259] on div at bounding box center [371, 166] width 480 height 289
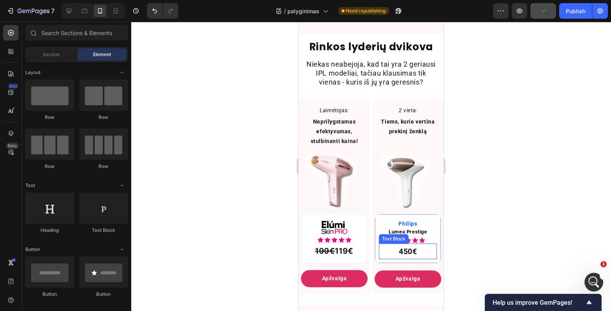
click at [405, 258] on p "450€" at bounding box center [407, 251] width 33 height 14
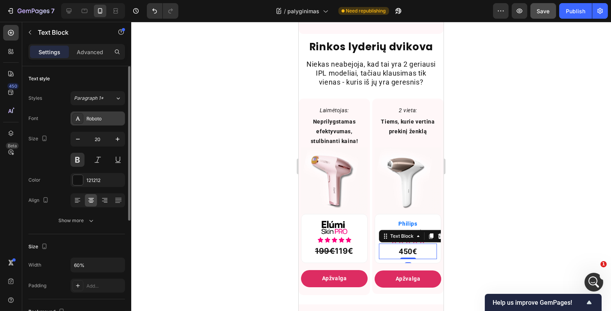
click at [99, 116] on div "Roboto" at bounding box center [104, 118] width 37 height 7
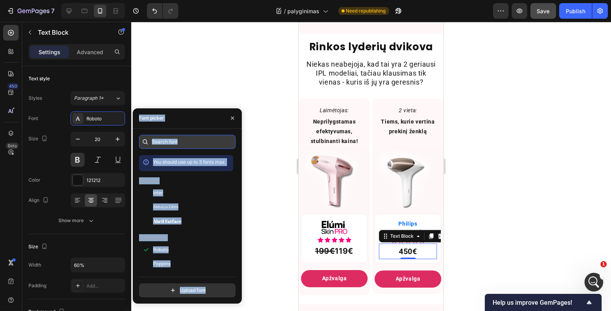
click at [194, 147] on input "text" at bounding box center [187, 142] width 97 height 14
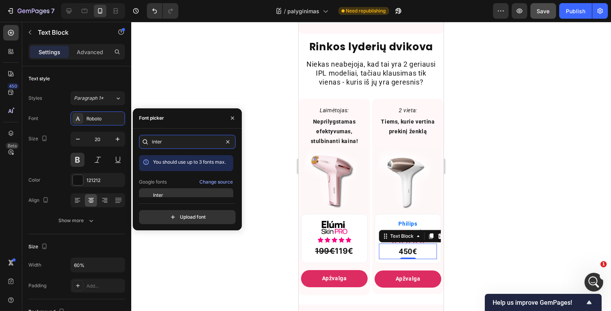
type input "inter"
click at [185, 195] on div "Inter" at bounding box center [192, 195] width 79 height 7
click at [471, 237] on div at bounding box center [371, 166] width 480 height 289
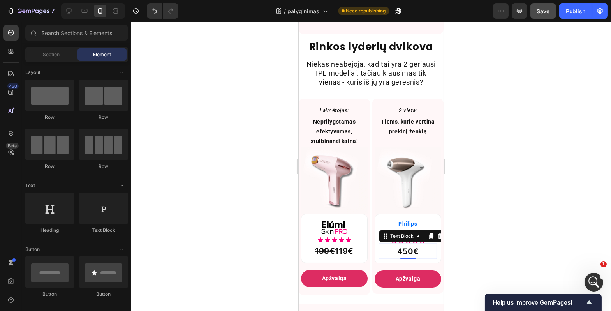
click at [471, 237] on div at bounding box center [371, 166] width 480 height 289
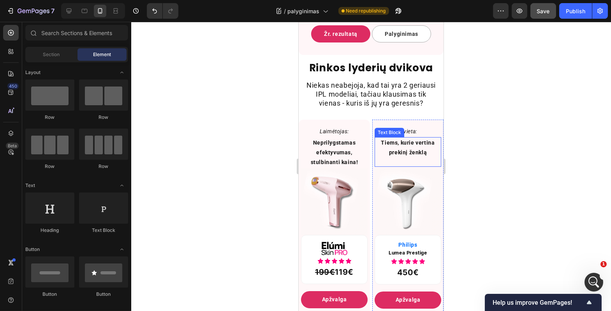
scroll to position [364, 0]
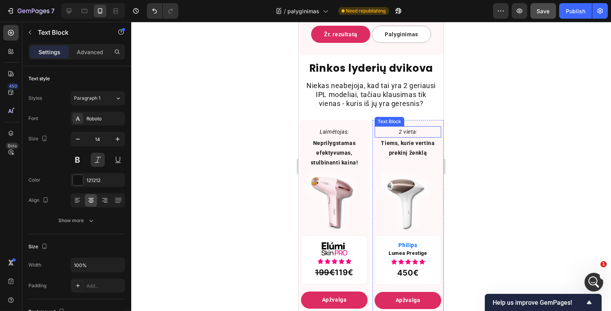
click at [401, 137] on p "2 vieta:" at bounding box center [407, 132] width 65 height 10
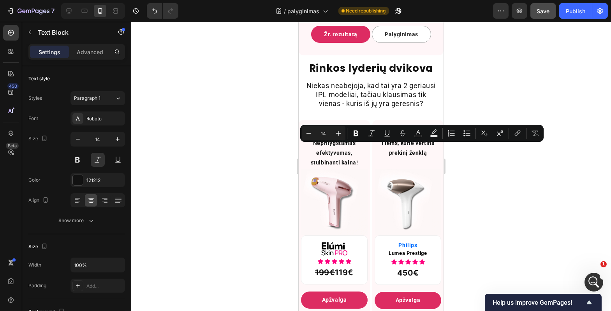
click at [401, 137] on p "2 vieta:" at bounding box center [407, 132] width 65 height 10
copy p "2 vieta:"
click at [413, 158] on p "Tiems, kurie vertina prekinį ženklą" at bounding box center [407, 147] width 65 height 19
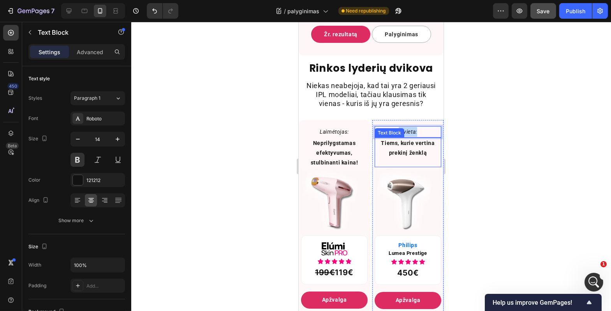
scroll to position [194, 0]
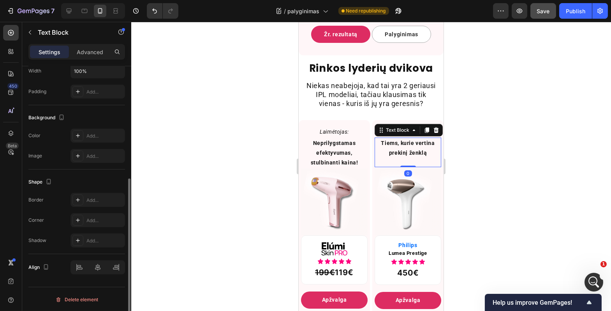
click at [413, 158] on p "Tiems, kurie vertina prekinį ženklą" at bounding box center [407, 147] width 65 height 19
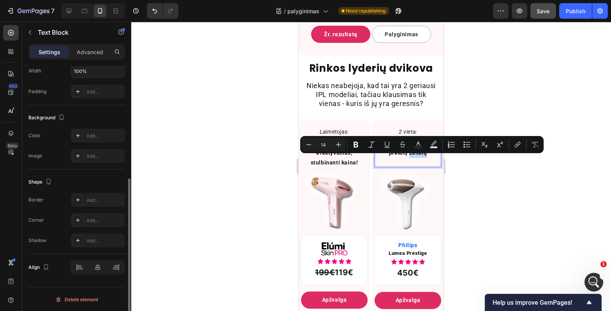
copy p "Tiems, kurie vertina prekinį ženklą"
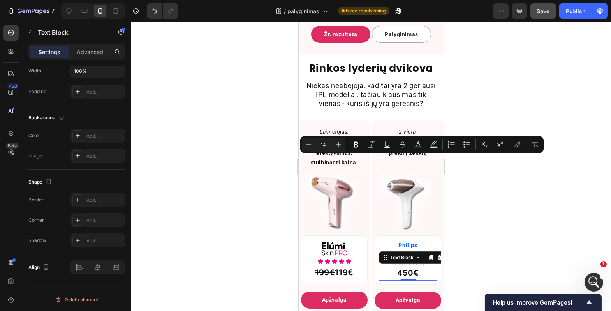
click at [413, 280] on p "450€" at bounding box center [407, 273] width 33 height 14
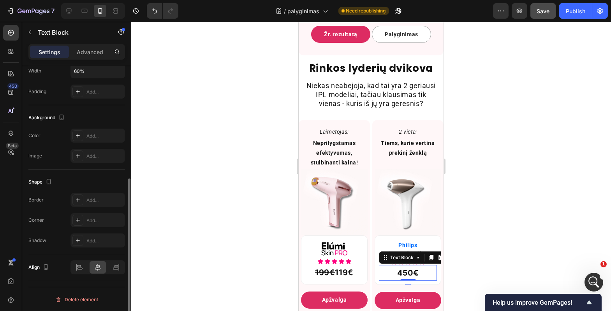
click at [408, 280] on p "450€" at bounding box center [407, 273] width 33 height 14
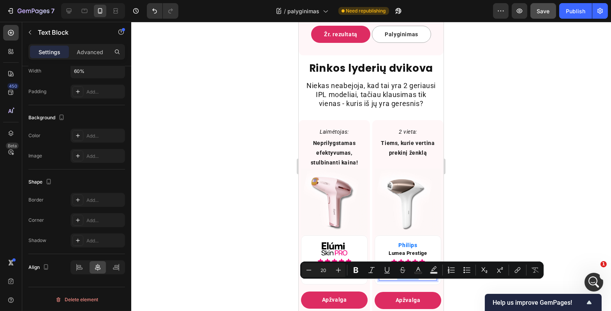
copy p "450€"
